Goal: Transaction & Acquisition: Purchase product/service

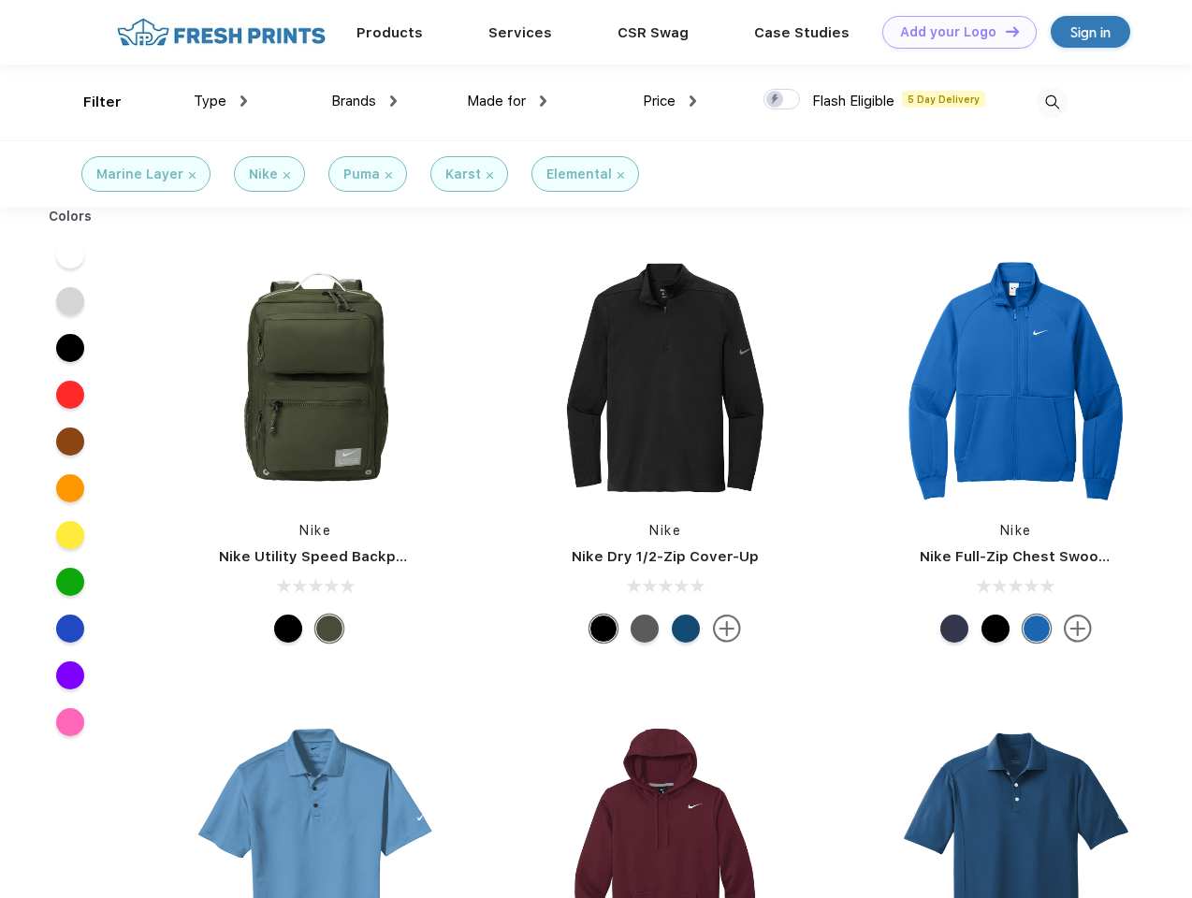
click at [952, 32] on link "Add your Logo Design Tool" at bounding box center [959, 32] width 154 height 33
click at [0, 0] on div "Design Tool" at bounding box center [0, 0] width 0 height 0
click at [1004, 31] on link "Add your Logo Design Tool" at bounding box center [959, 32] width 154 height 33
click at [90, 102] on div "Filter" at bounding box center [102, 103] width 38 height 22
click at [221, 101] on span "Type" at bounding box center [210, 101] width 33 height 17
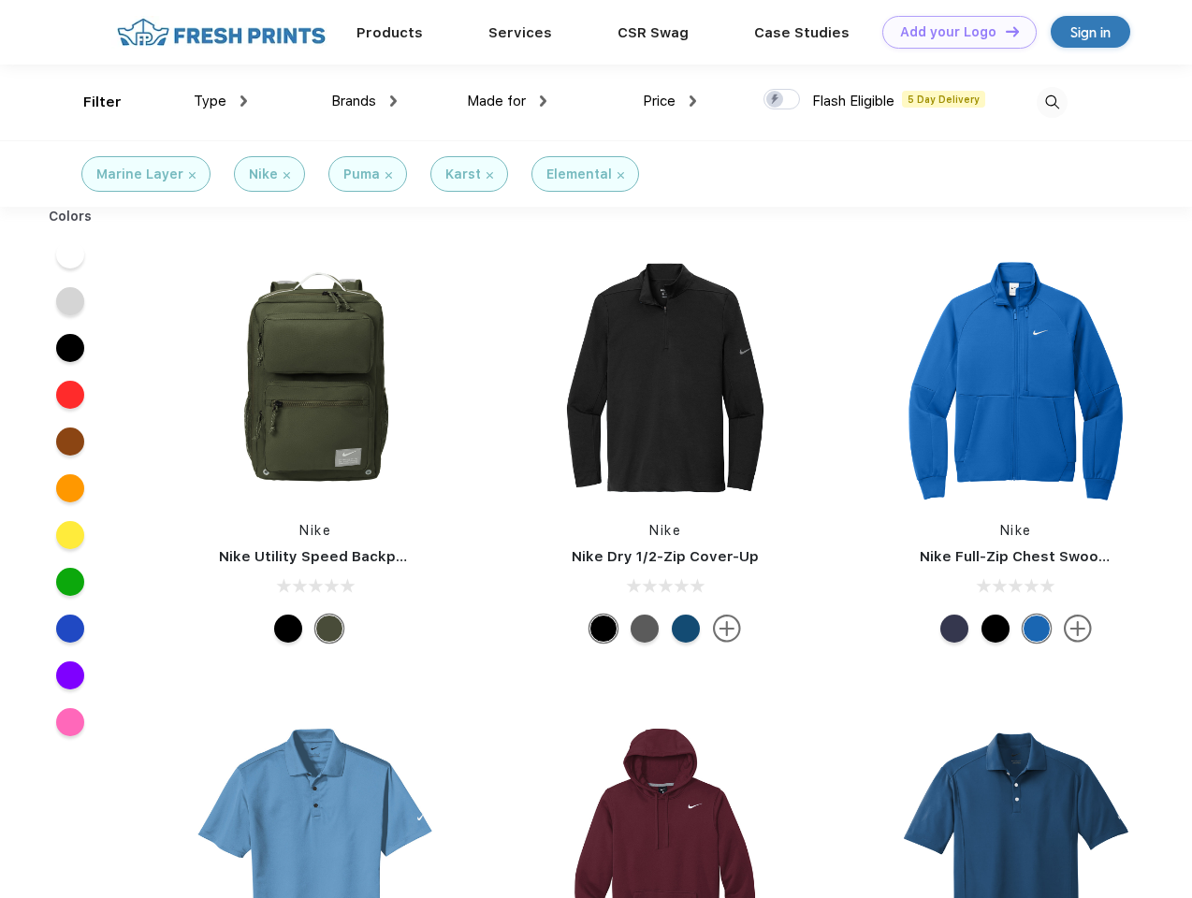
click at [364, 101] on span "Brands" at bounding box center [353, 101] width 45 height 17
click at [507, 101] on span "Made for" at bounding box center [496, 101] width 59 height 17
click at [670, 101] on span "Price" at bounding box center [659, 101] width 33 height 17
click at [782, 100] on div at bounding box center [781, 99] width 36 height 21
click at [775, 100] on input "checkbox" at bounding box center [769, 94] width 12 height 12
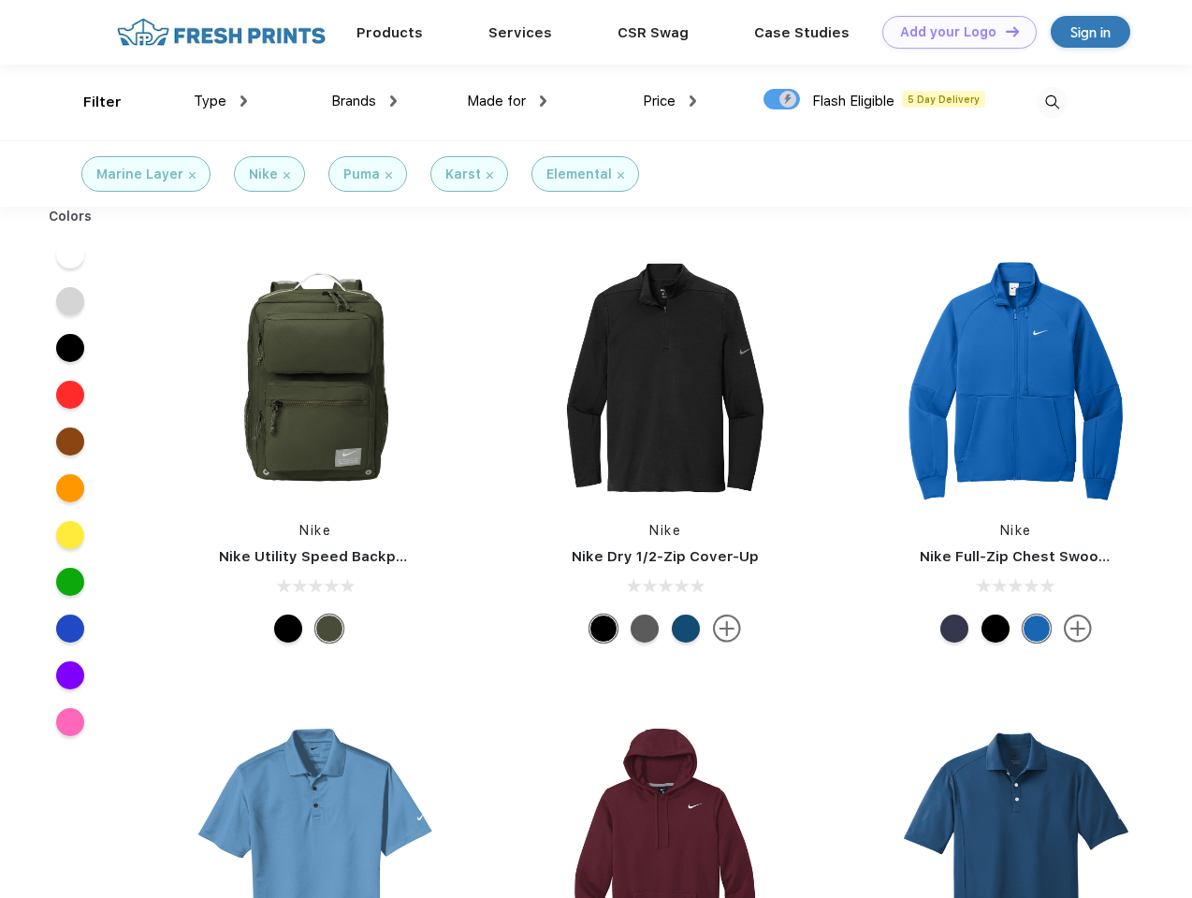
click at [1051, 102] on img at bounding box center [1051, 102] width 31 height 31
